Goal: Task Accomplishment & Management: Use online tool/utility

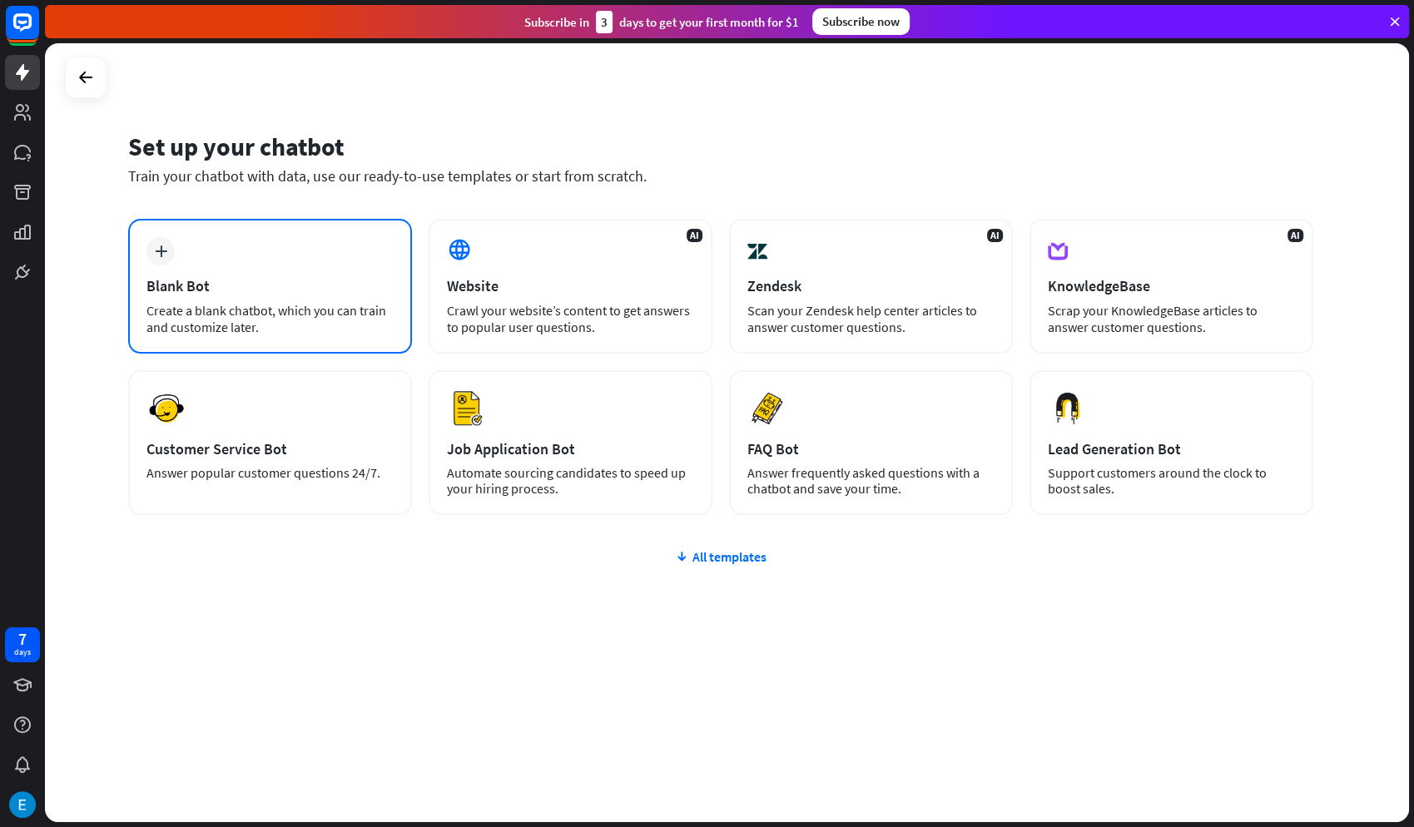
click at [294, 234] on div "plus Blank Bot Create a blank chatbot, which you can train and customize later." at bounding box center [270, 286] width 284 height 135
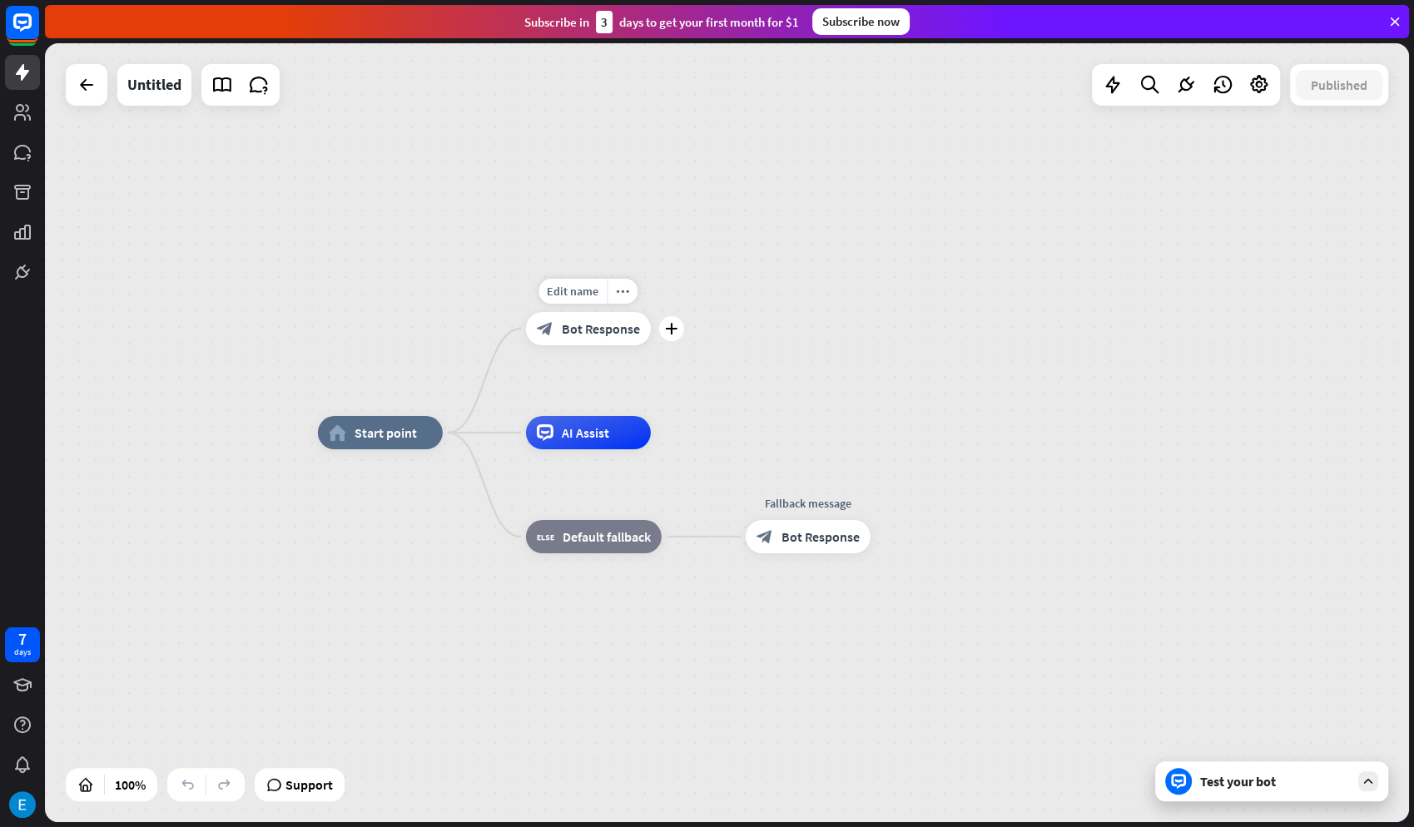
click at [602, 329] on span "Bot Response" at bounding box center [601, 328] width 78 height 17
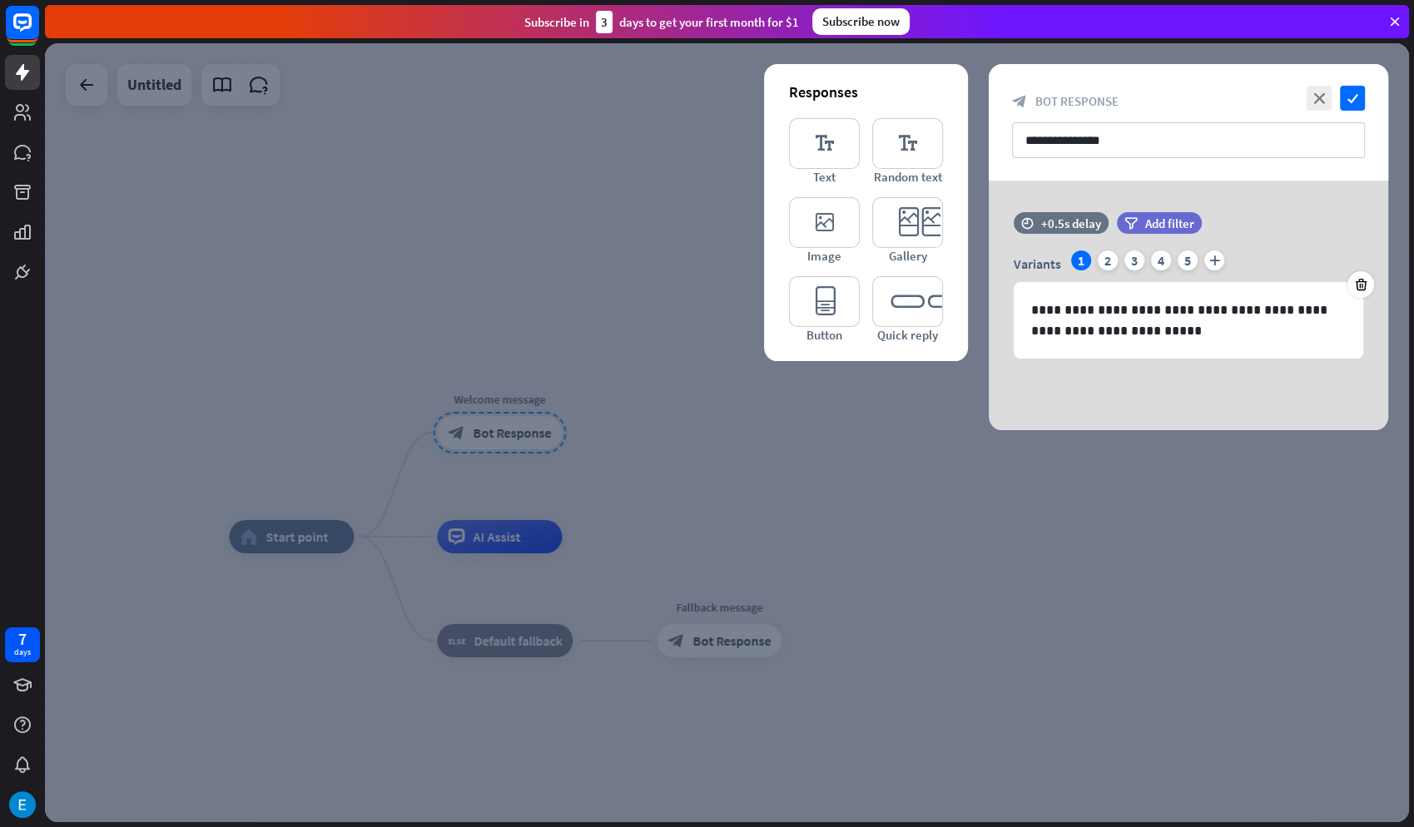
click at [607, 457] on div at bounding box center [727, 432] width 1364 height 779
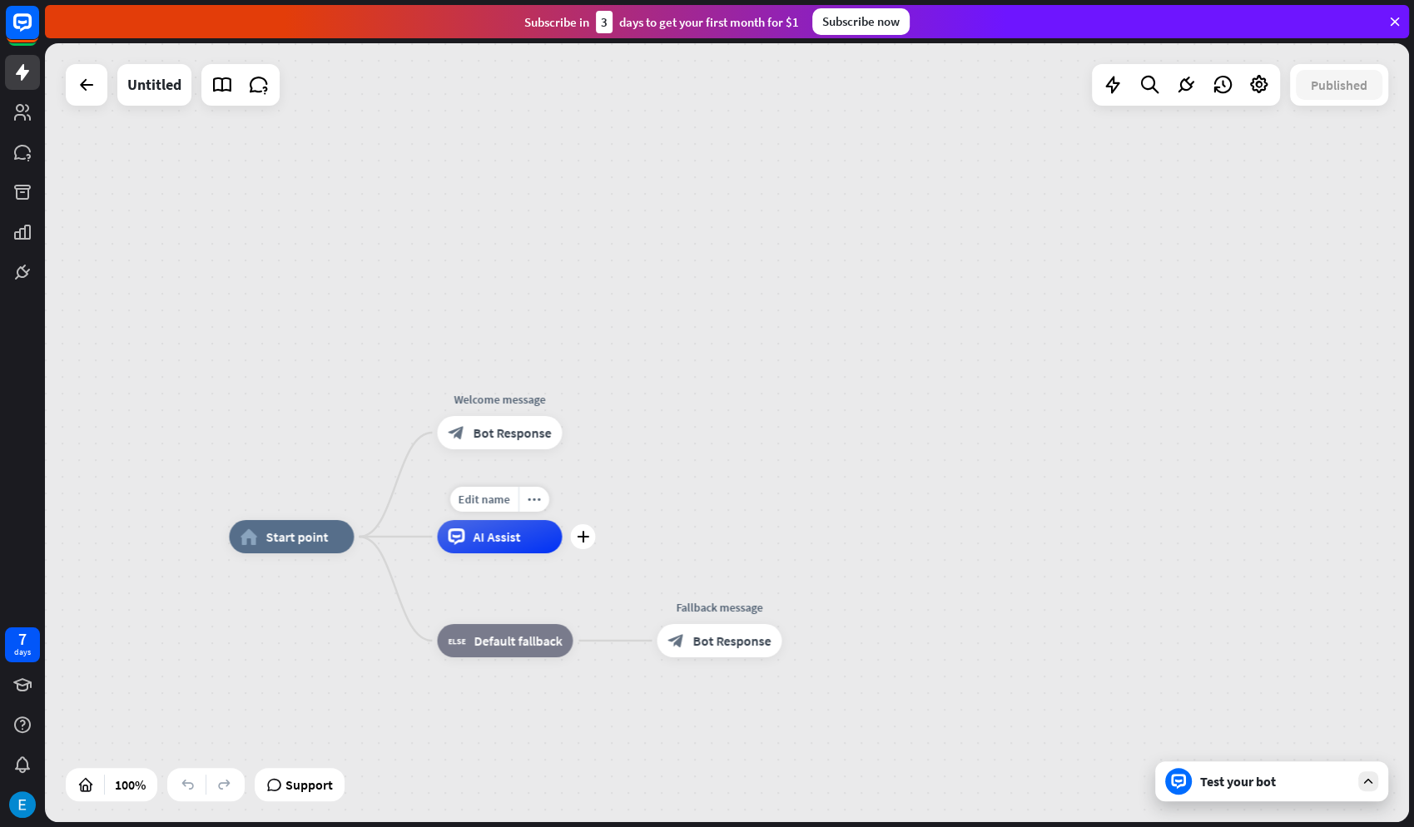
click at [495, 532] on span "AI Assist" at bounding box center [496, 536] width 47 height 17
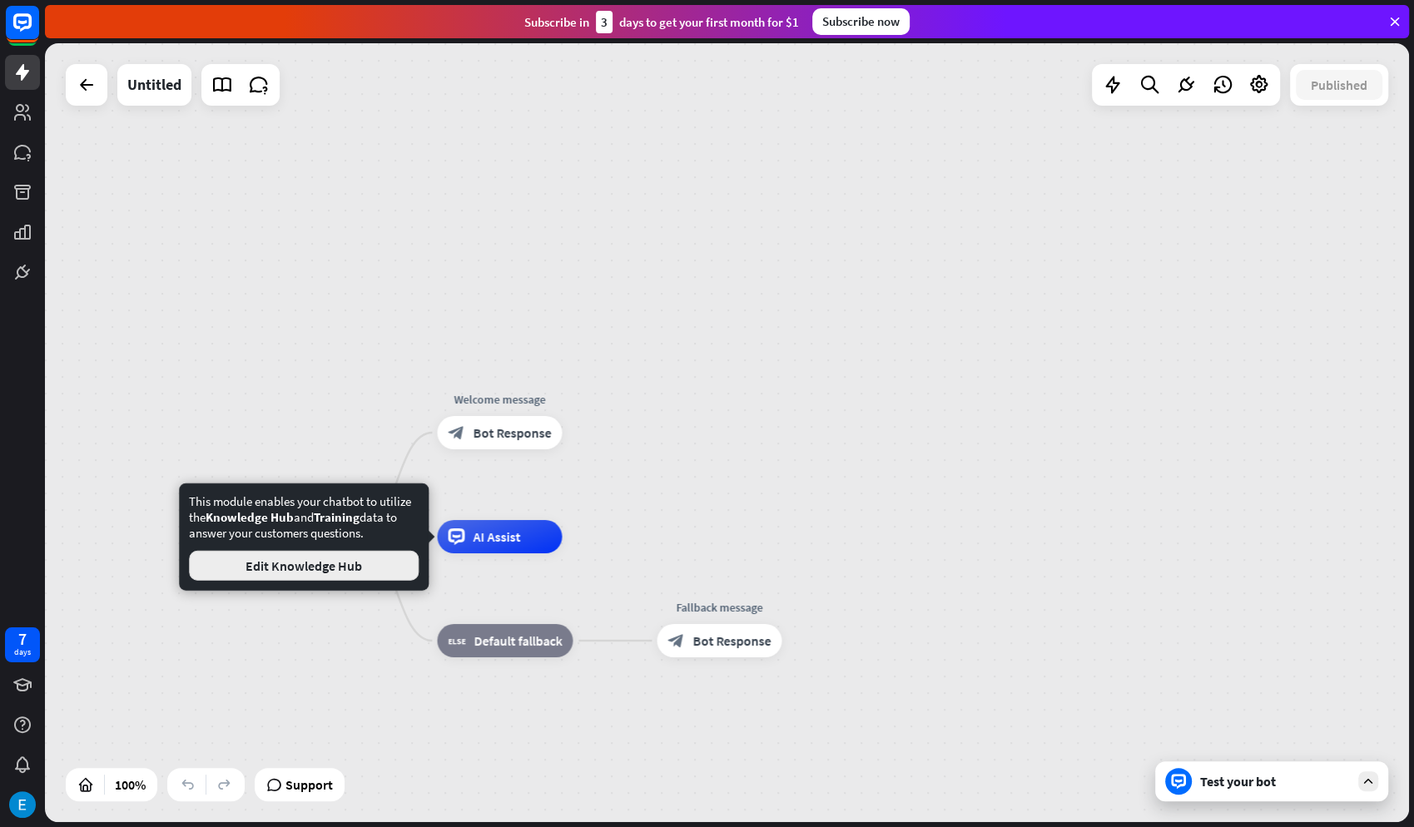
click at [375, 567] on button "Edit Knowledge Hub" at bounding box center [304, 566] width 230 height 30
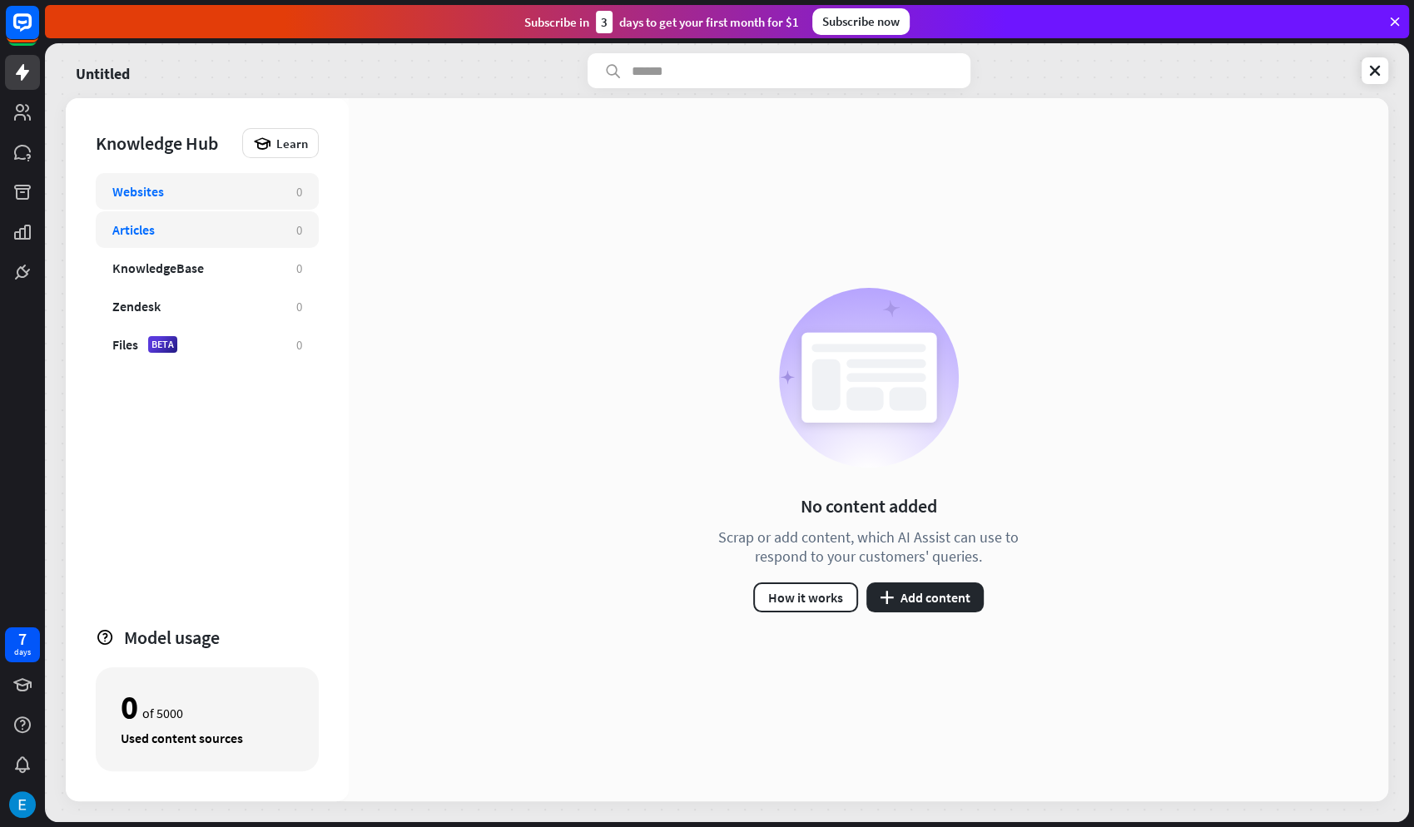
click at [280, 216] on div "Articles 0" at bounding box center [207, 229] width 223 height 37
click at [260, 250] on div "KnowledgeBase 0" at bounding box center [207, 268] width 223 height 37
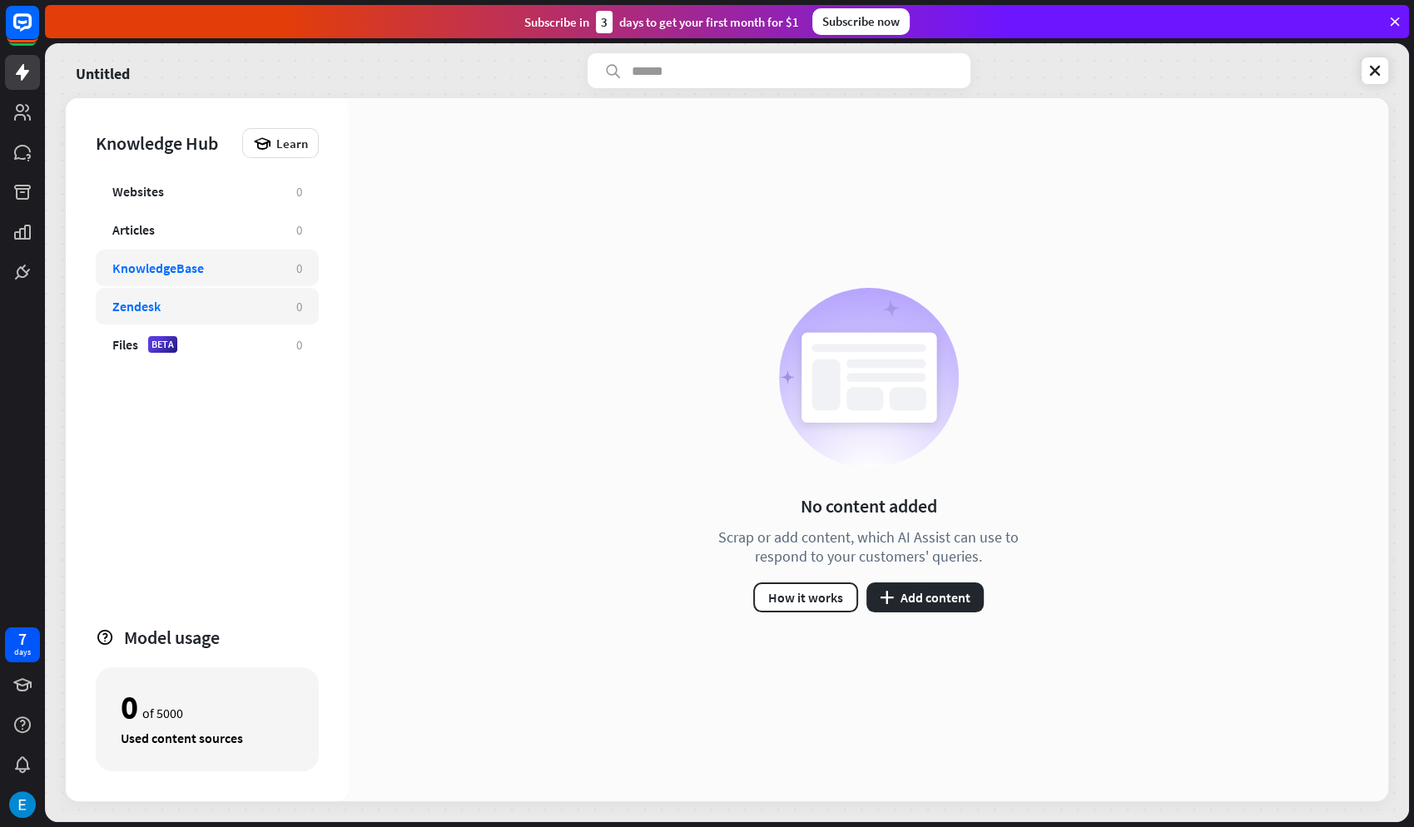
click at [239, 302] on div "Zendesk" at bounding box center [195, 306] width 167 height 17
click at [228, 331] on div "Files BETA 0" at bounding box center [207, 344] width 223 height 37
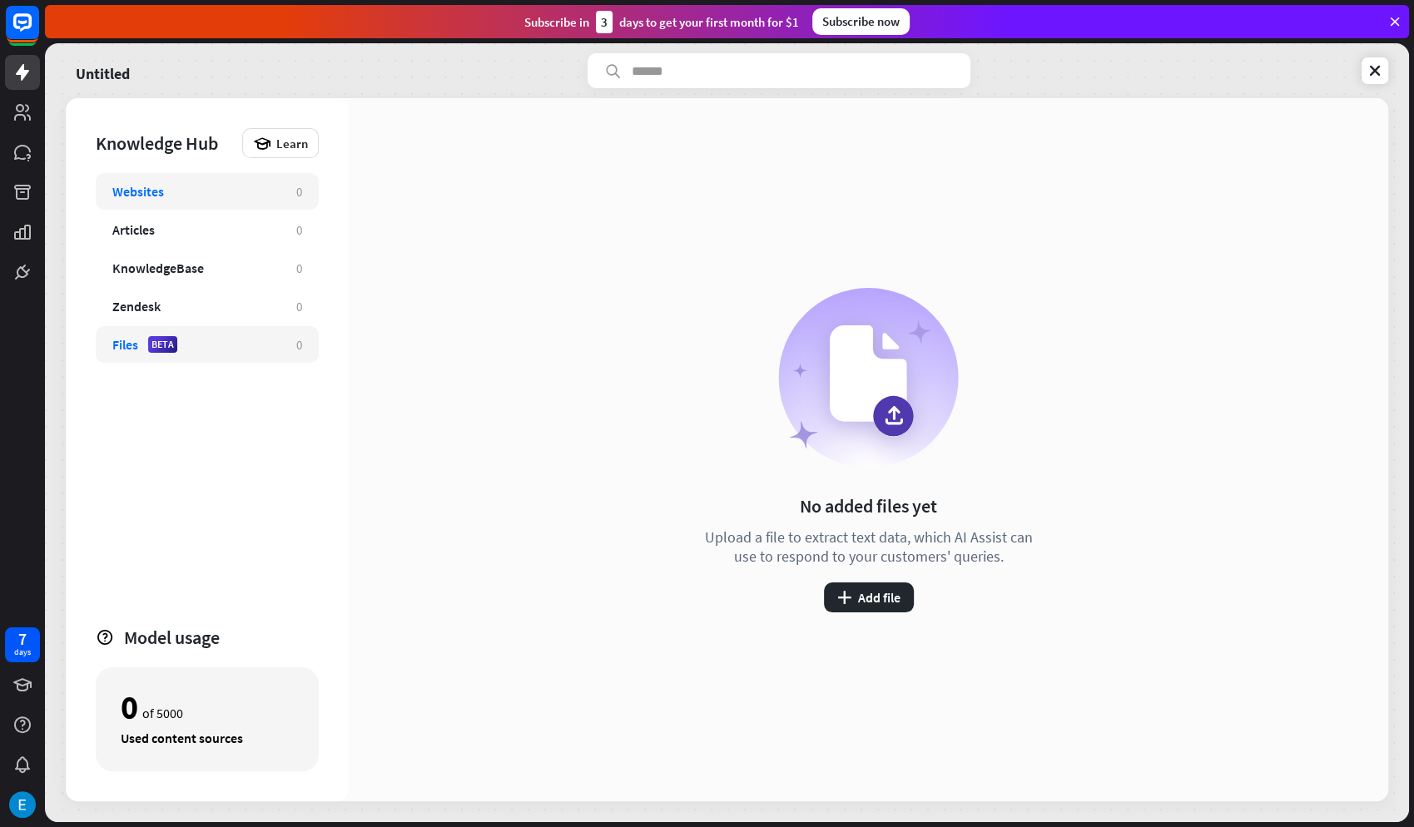
click at [211, 193] on div "Websites" at bounding box center [195, 191] width 167 height 17
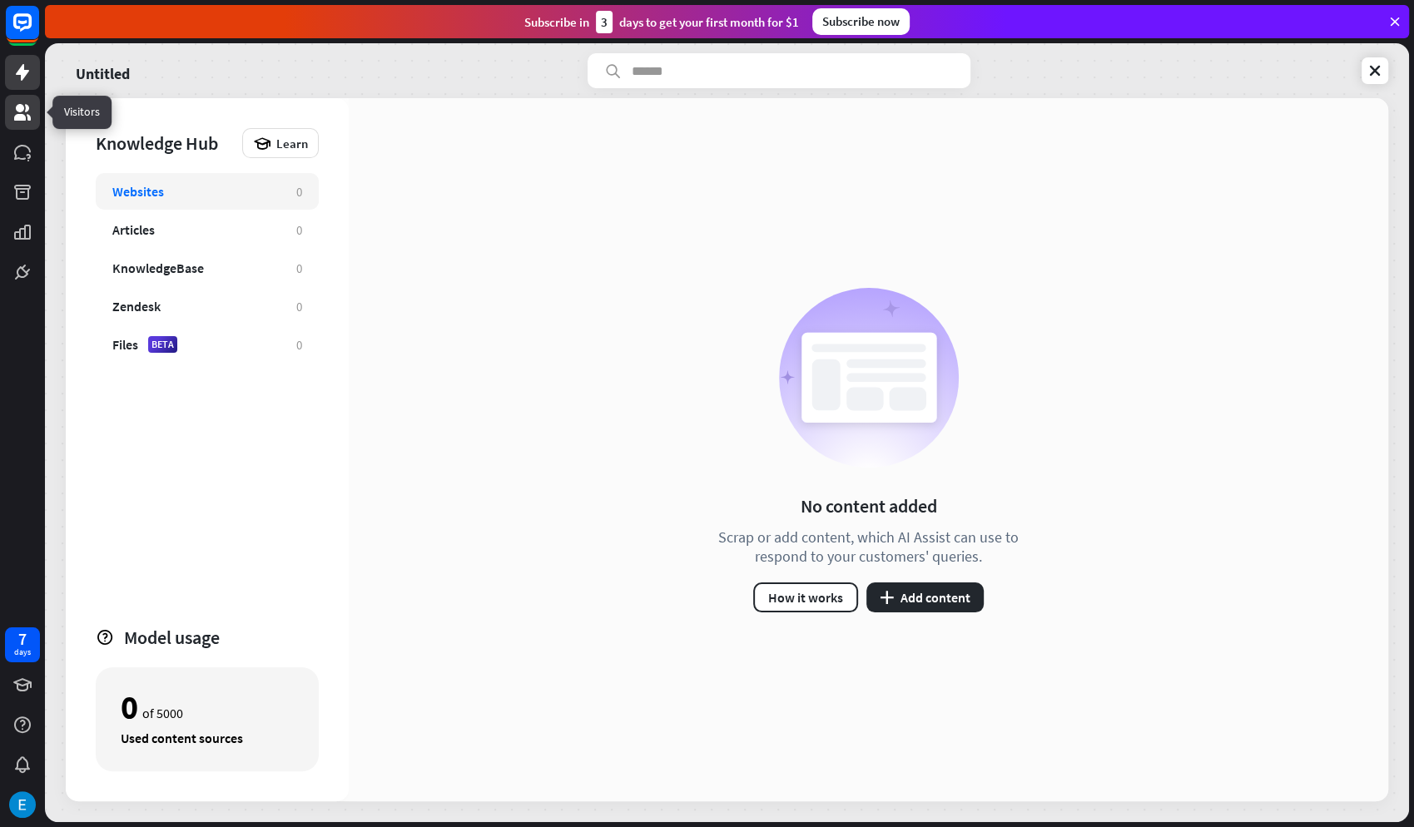
click at [34, 124] on link at bounding box center [22, 112] width 35 height 35
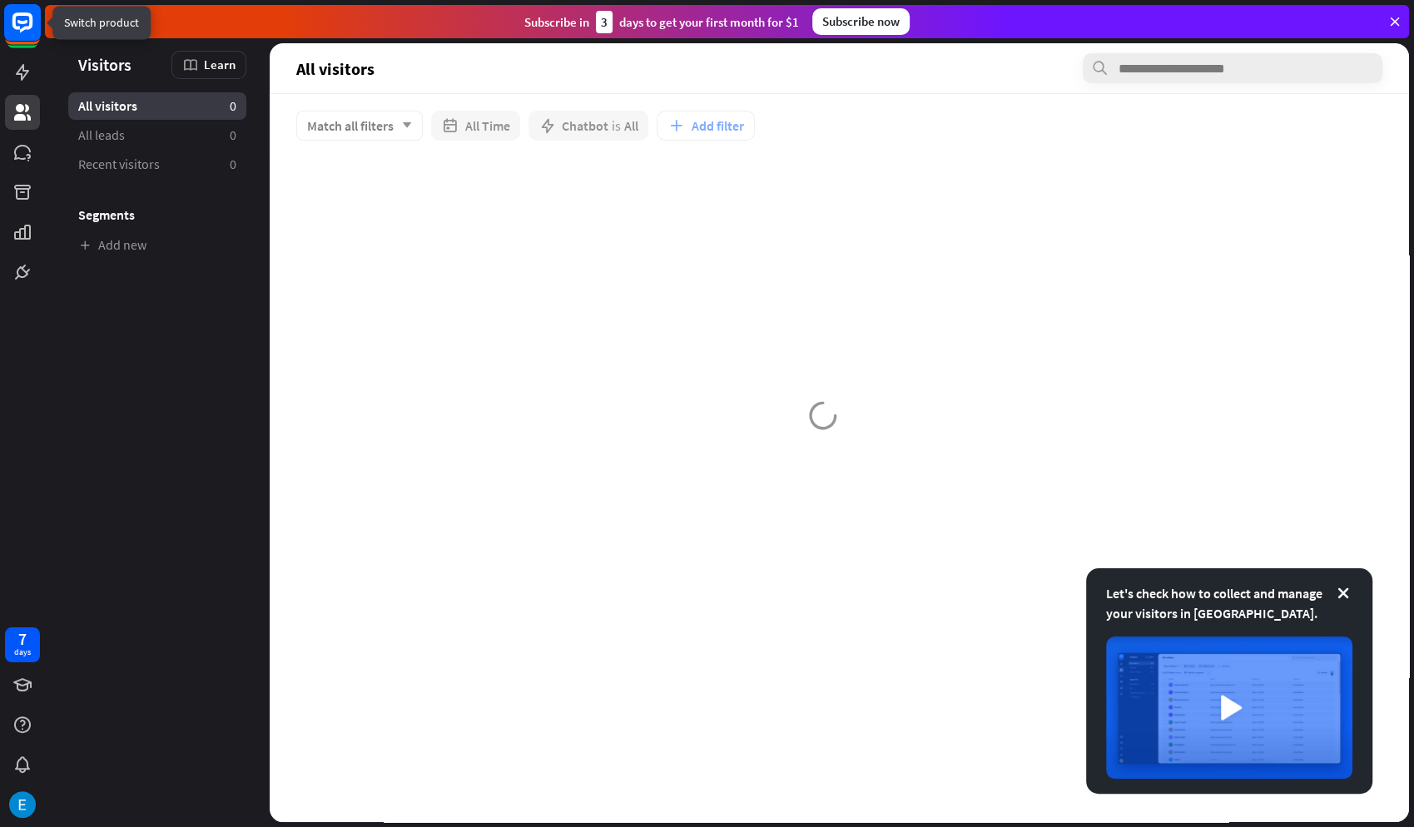
click at [30, 42] on rect at bounding box center [22, 27] width 35 height 35
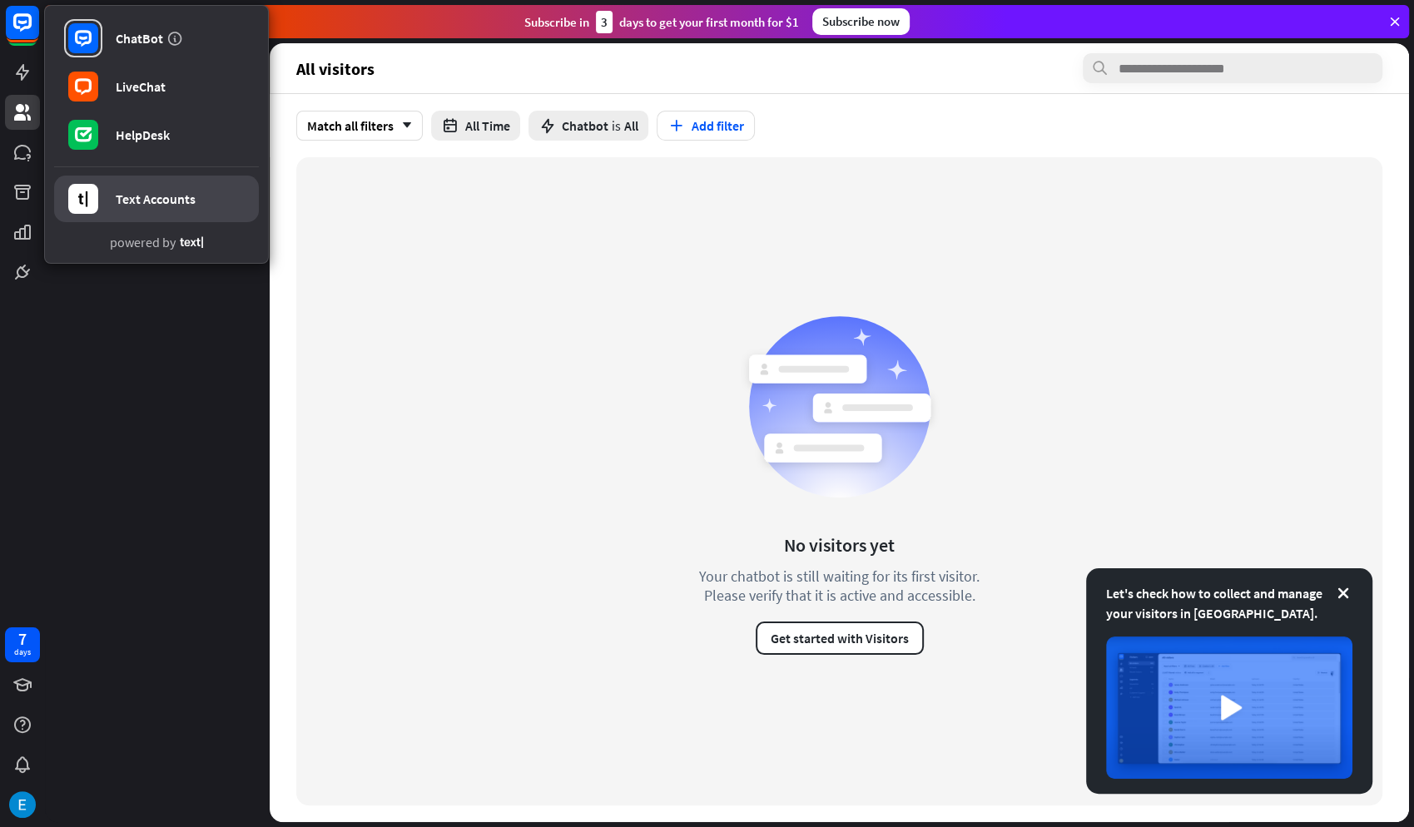
click at [156, 205] on div "Text Accounts" at bounding box center [156, 199] width 80 height 17
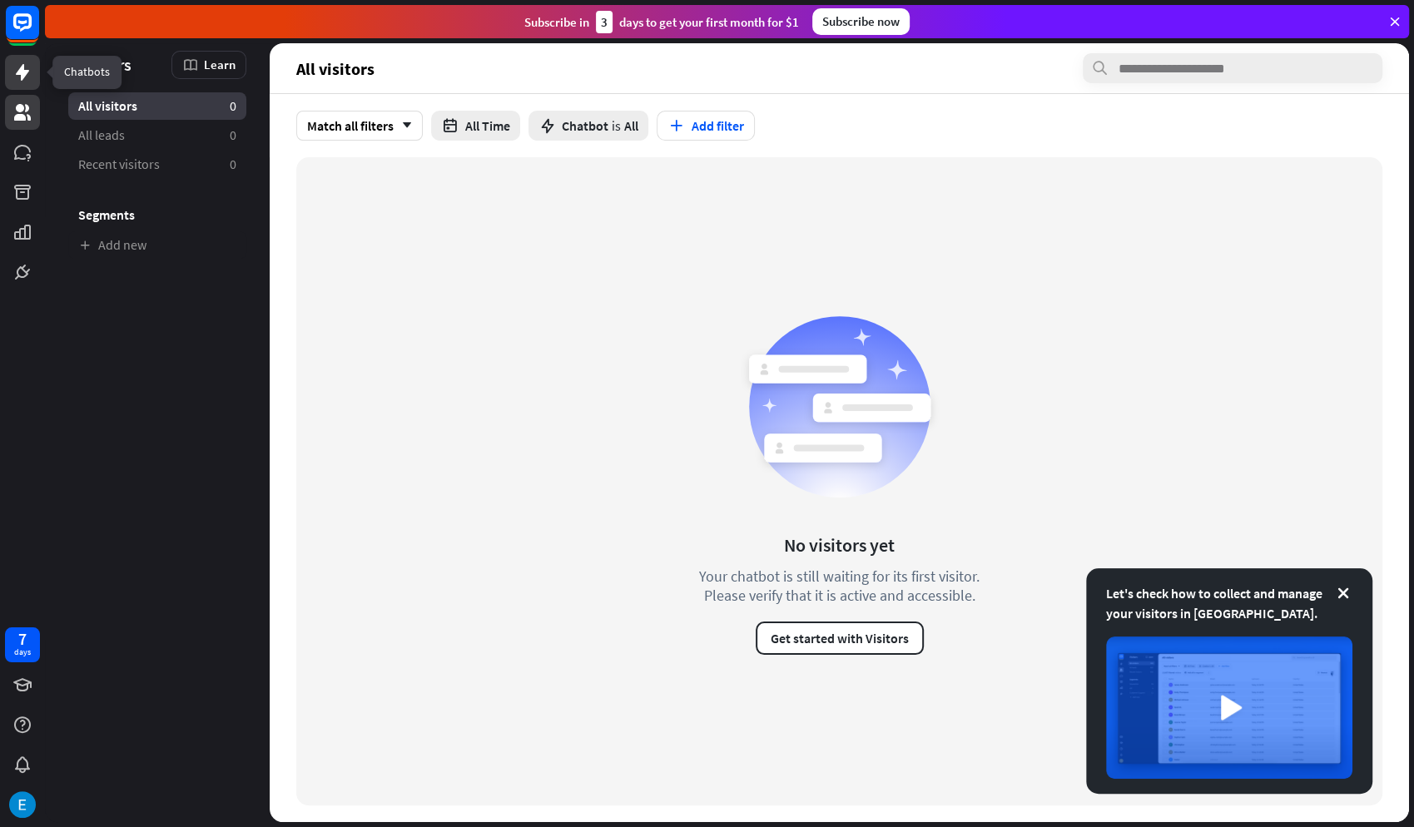
click at [23, 64] on icon at bounding box center [22, 72] width 20 height 20
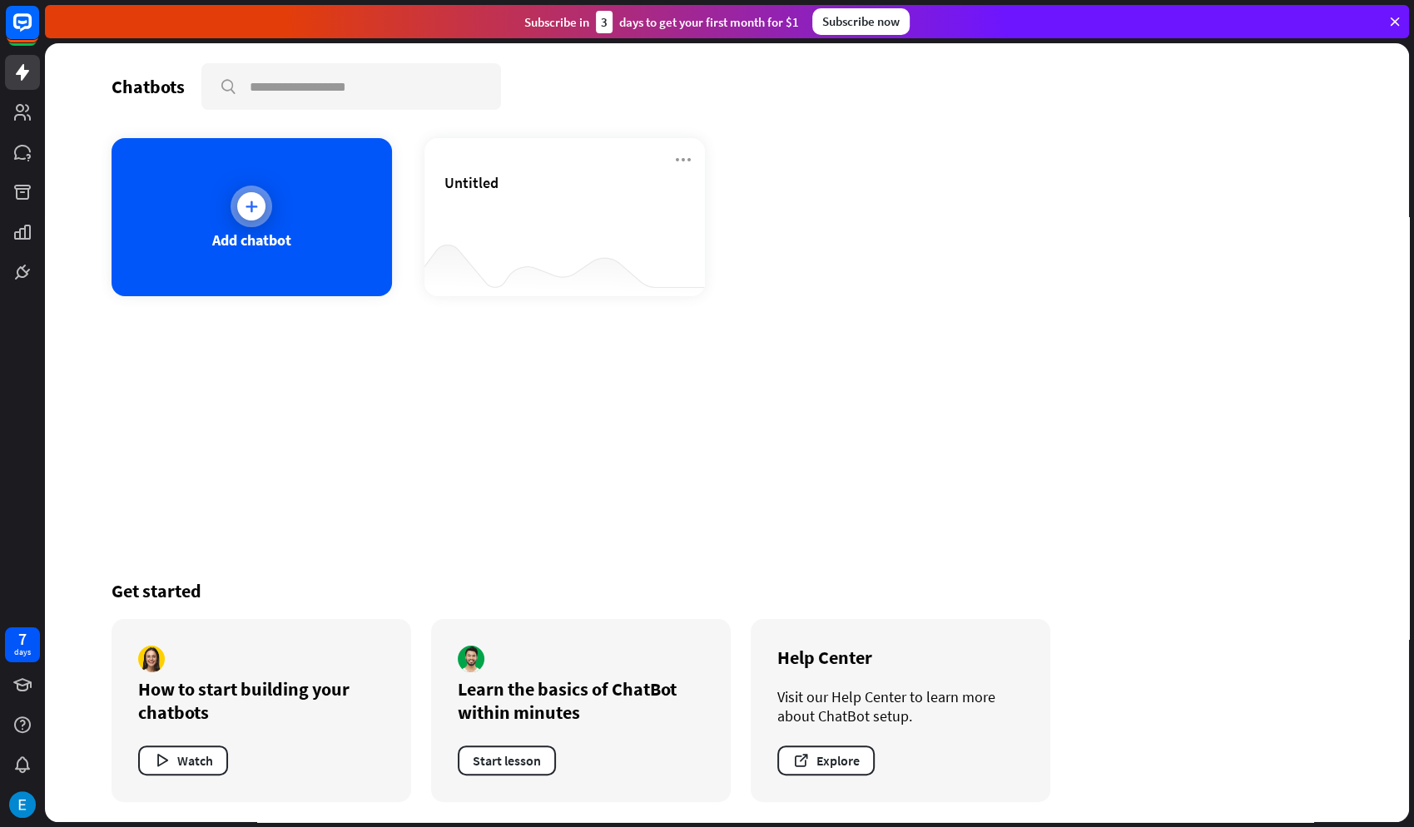
click at [265, 235] on div "Add chatbot" at bounding box center [251, 239] width 79 height 19
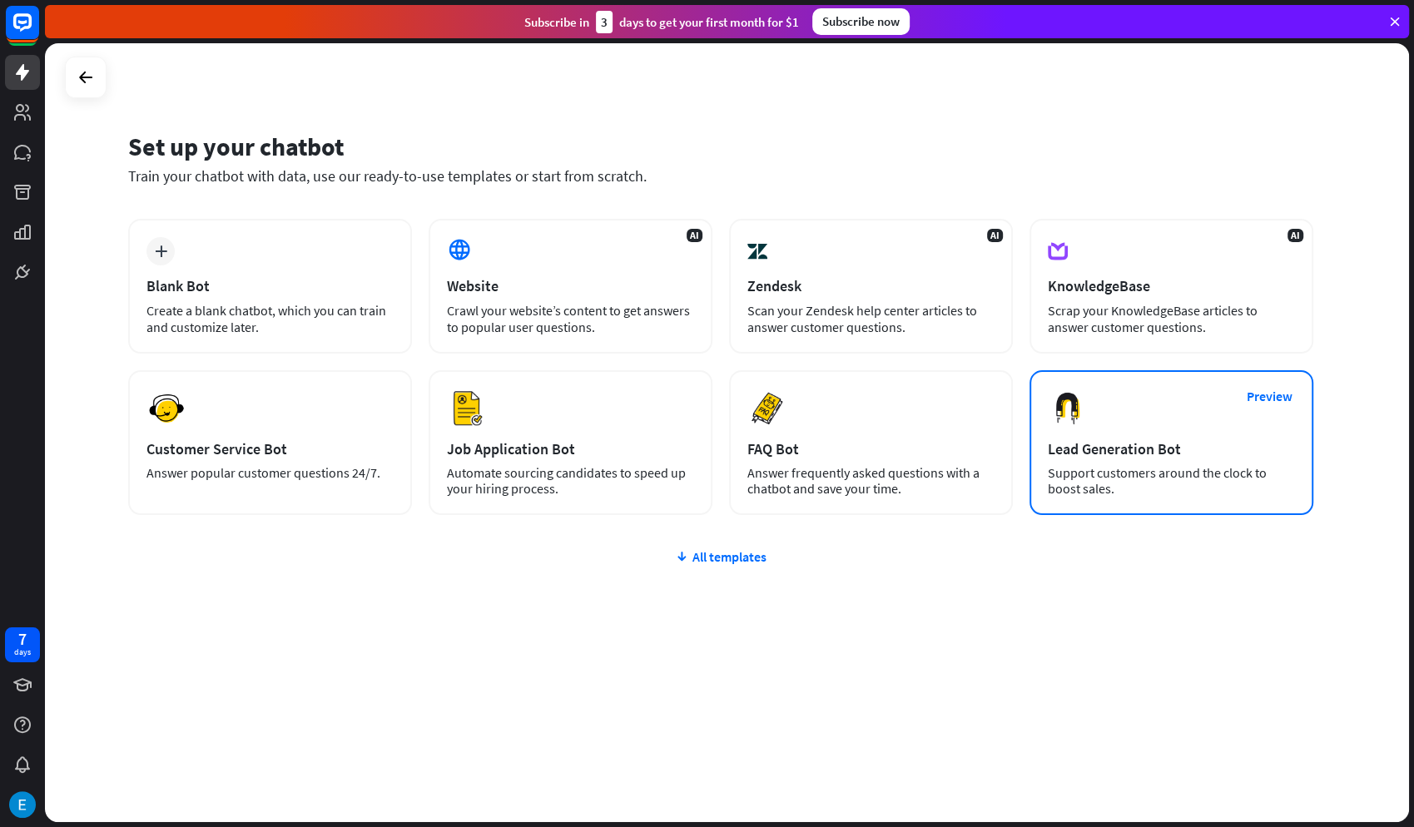
click at [1084, 441] on div "Lead Generation Bot" at bounding box center [1171, 448] width 247 height 19
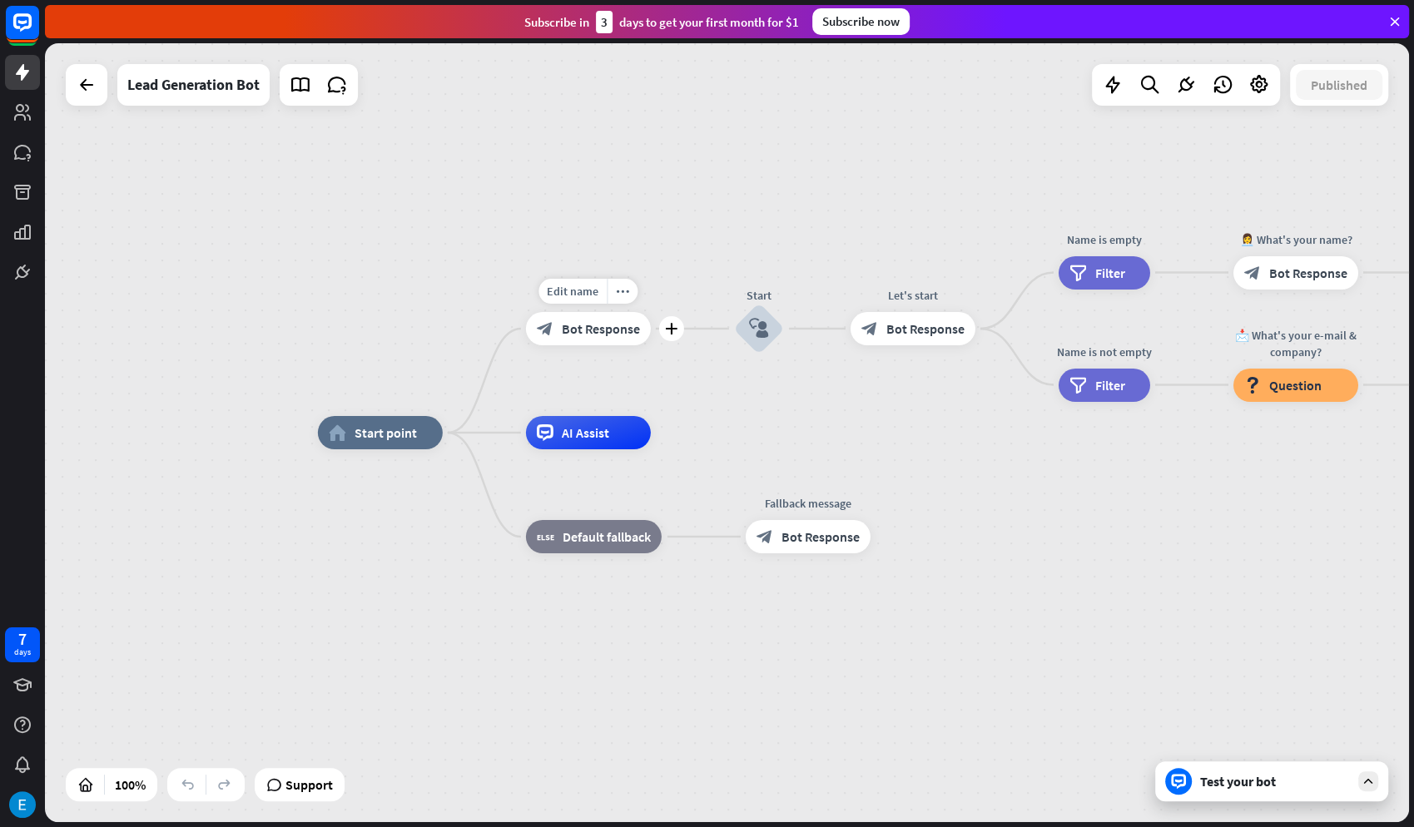
click at [605, 341] on div "block_bot_response Bot Response" at bounding box center [588, 328] width 125 height 33
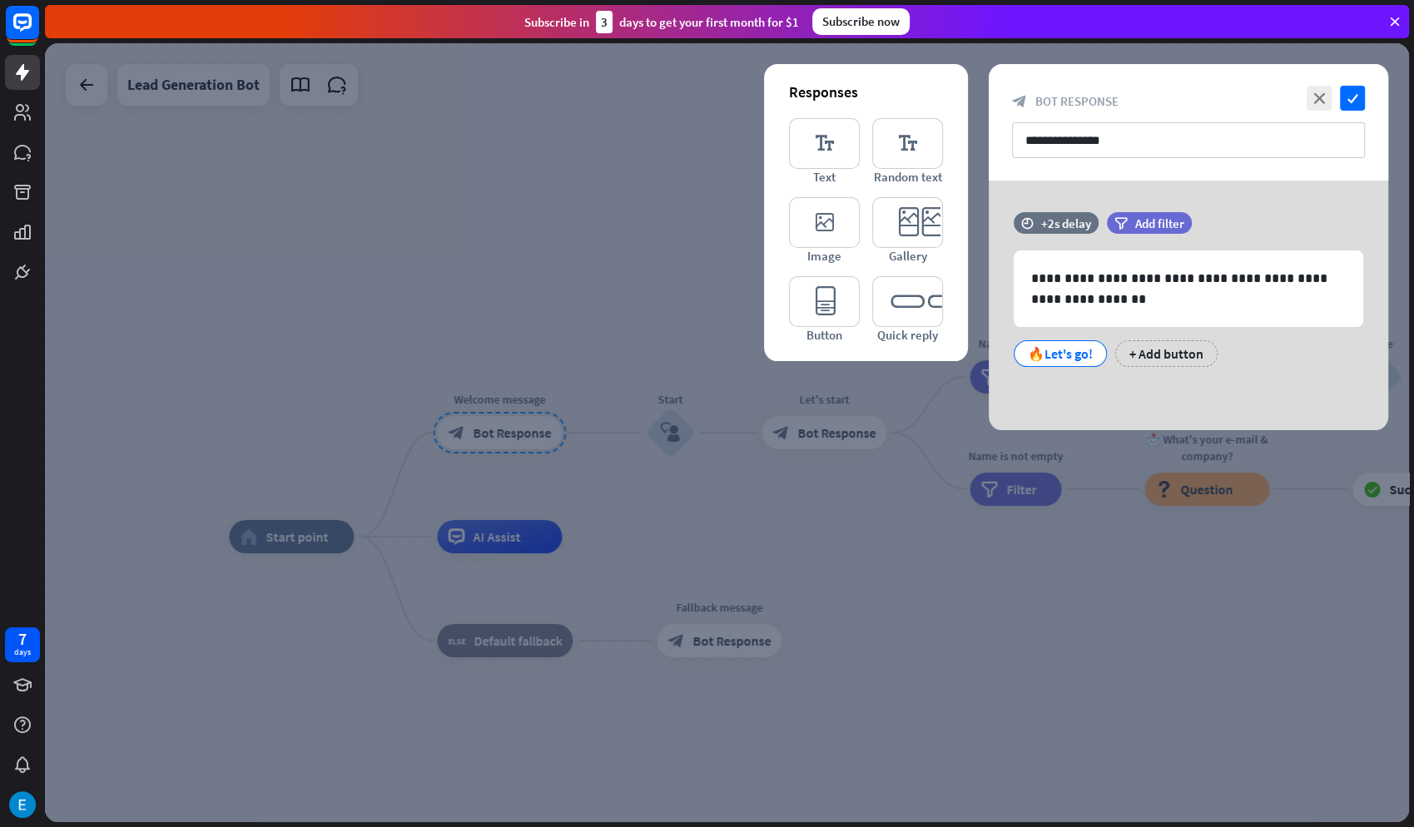
click at [803, 433] on div at bounding box center [727, 432] width 1364 height 779
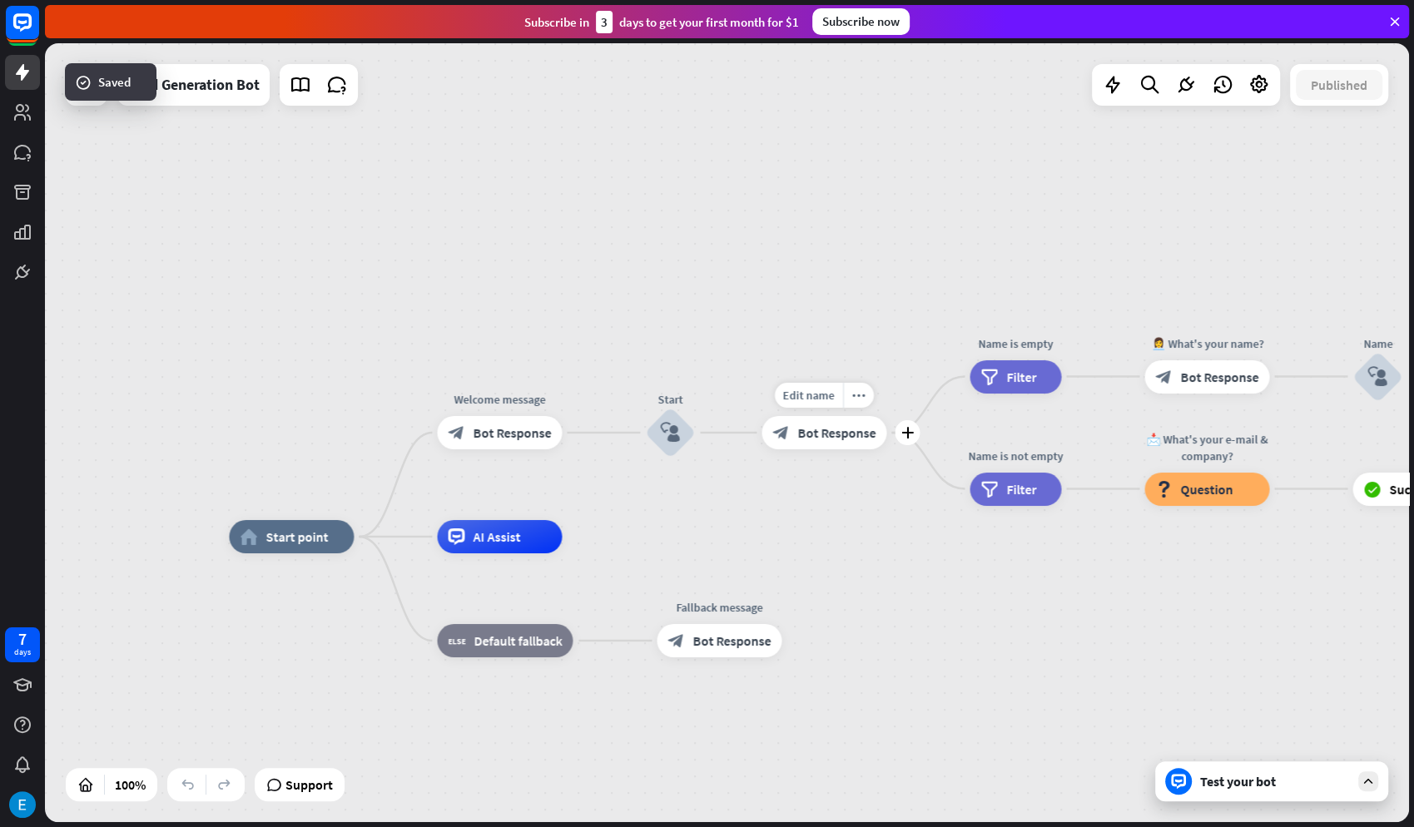
click at [830, 449] on div "Edit name more_horiz plus block_bot_response Bot Response" at bounding box center [823, 432] width 125 height 33
